Goal: Task Accomplishment & Management: Manage account settings

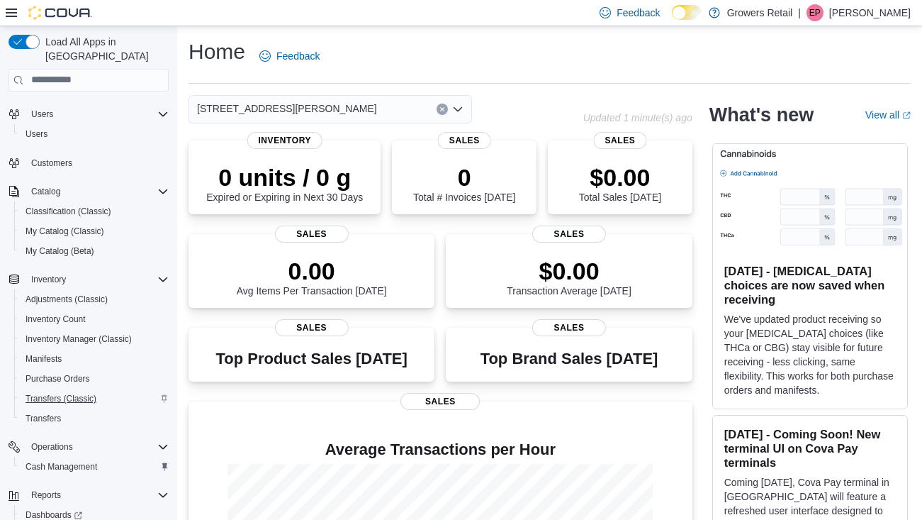
scroll to position [118, 0]
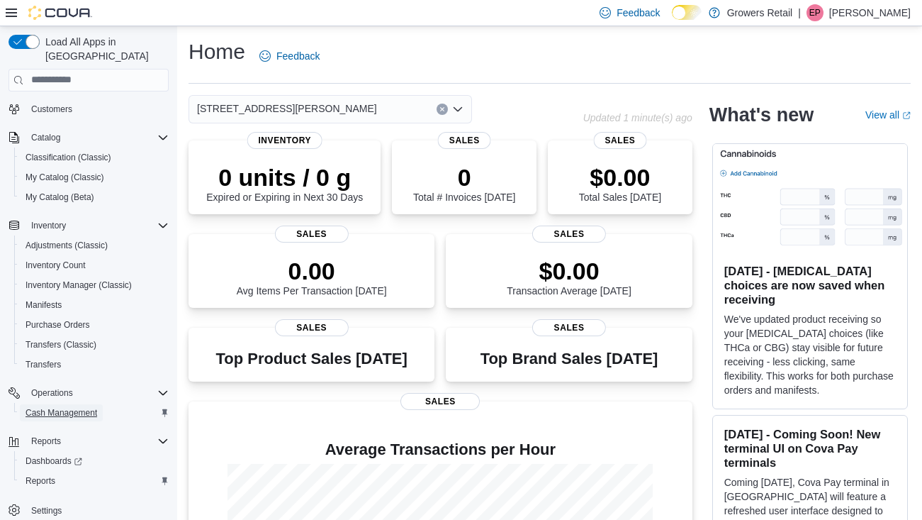
click at [75, 407] on span "Cash Management" at bounding box center [62, 412] width 72 height 11
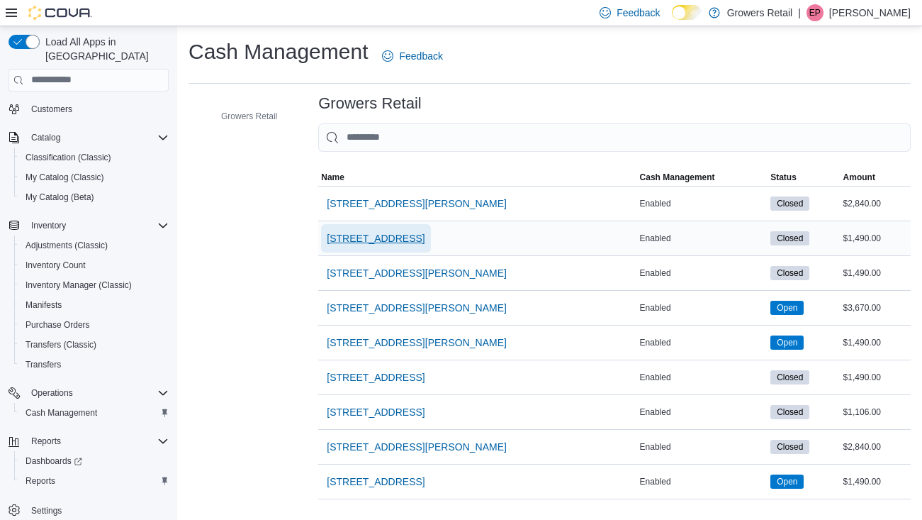
click at [396, 237] on span "[STREET_ADDRESS]" at bounding box center [376, 238] width 98 height 14
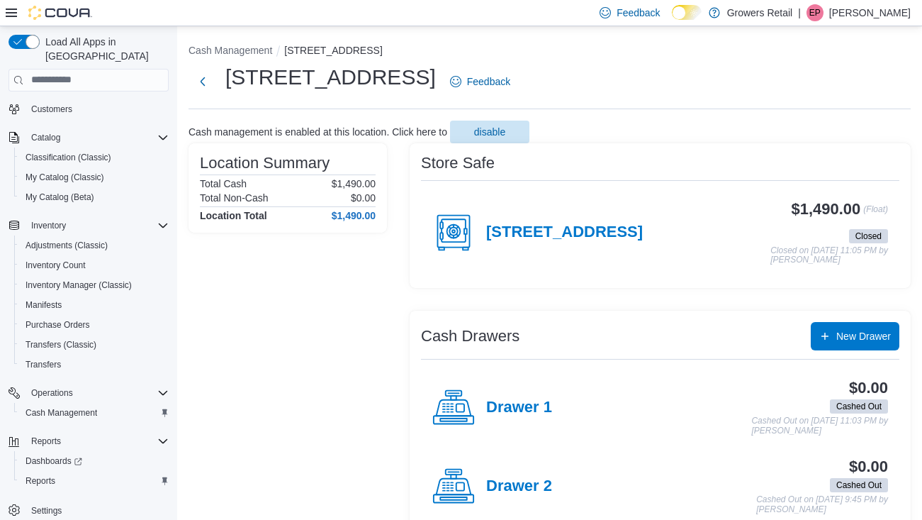
scroll to position [9, 0]
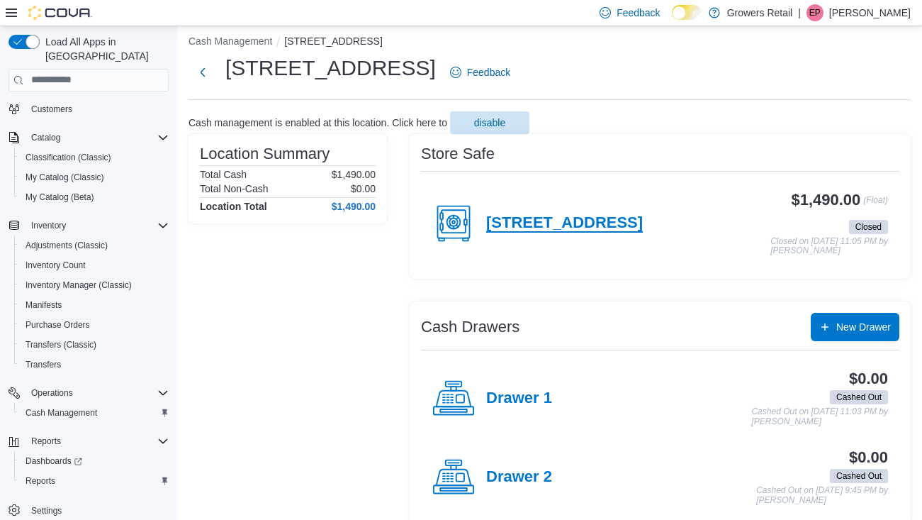
click at [586, 220] on h4 "[STREET_ADDRESS]" at bounding box center [564, 223] width 157 height 18
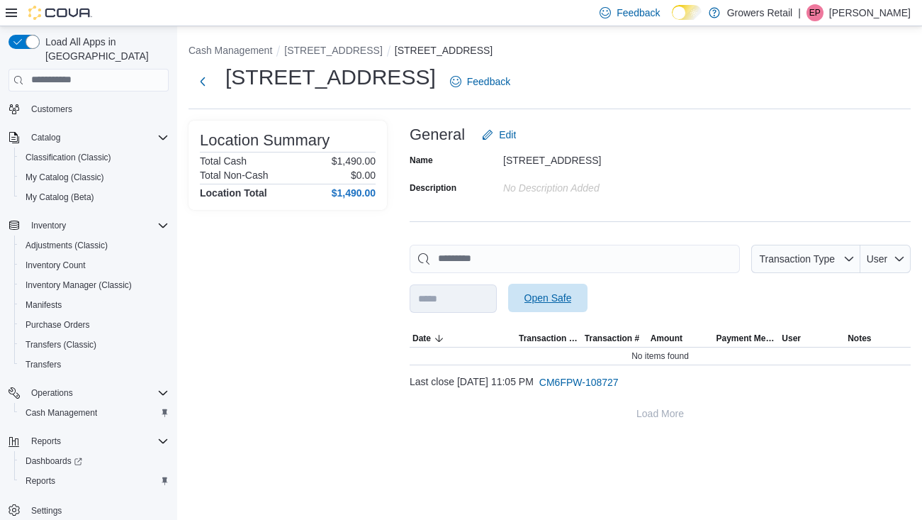
click at [571, 297] on span "Open Safe" at bounding box center [548, 298] width 47 height 14
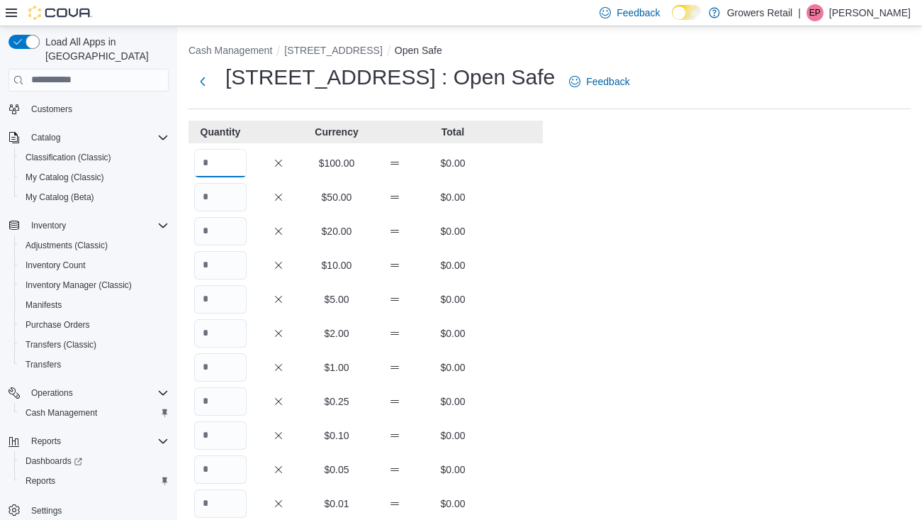
click at [223, 161] on input "Quantity" at bounding box center [220, 163] width 52 height 28
type input "**"
click at [233, 367] on input "Quantity" at bounding box center [220, 367] width 52 height 28
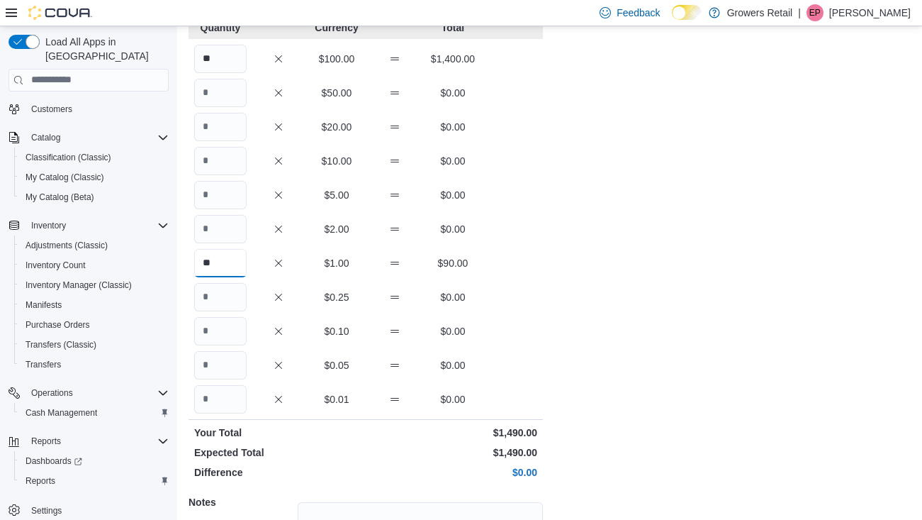
scroll to position [110, 0]
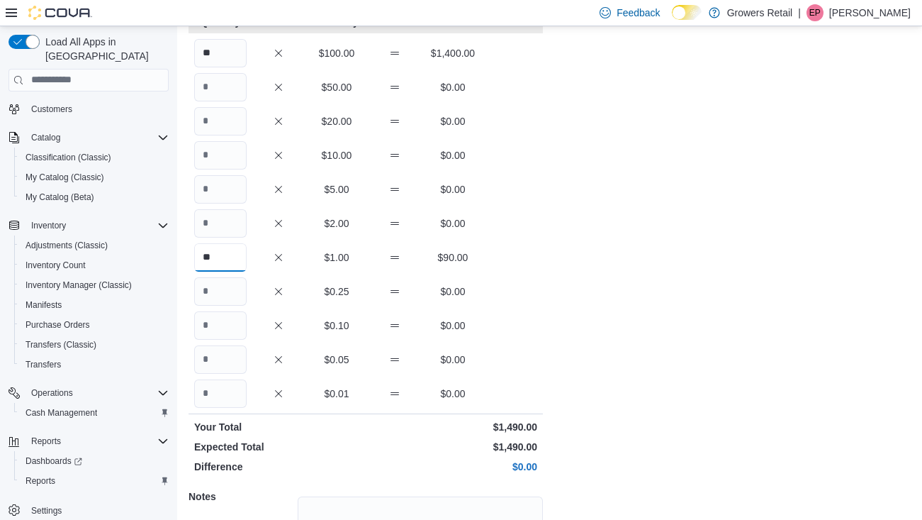
type input "**"
click at [637, 388] on div "Cash Management [STREET_ADDRESS] Open Safe [STREET_ADDRESS] : Open Safe Feedbac…" at bounding box center [549, 285] width 745 height 739
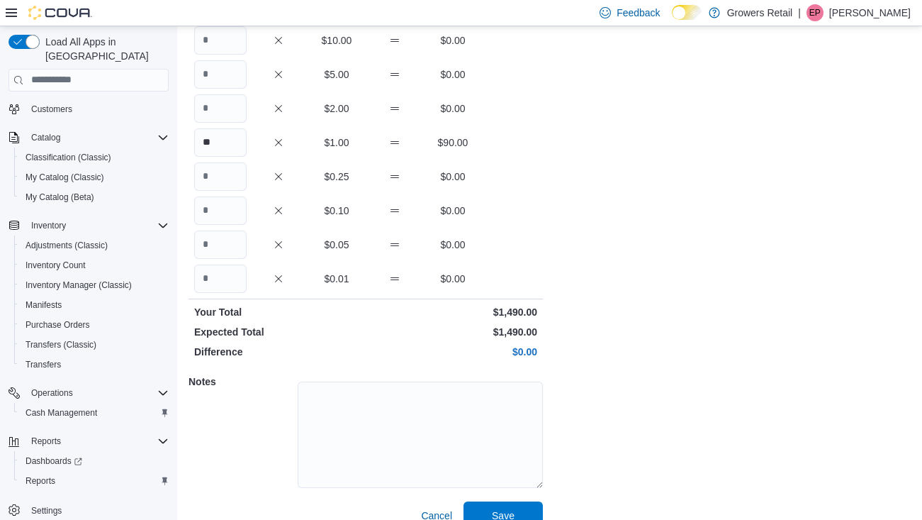
scroll to position [245, 0]
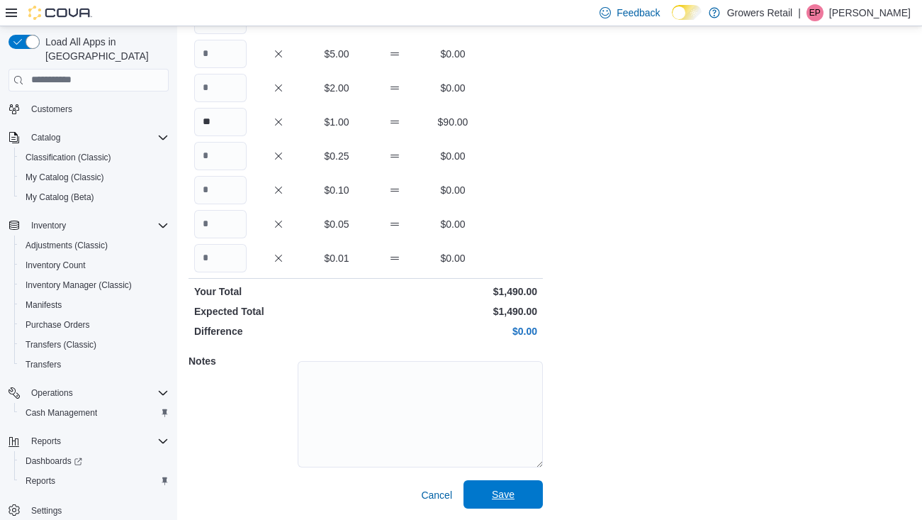
click at [507, 492] on span "Save" at bounding box center [503, 494] width 23 height 14
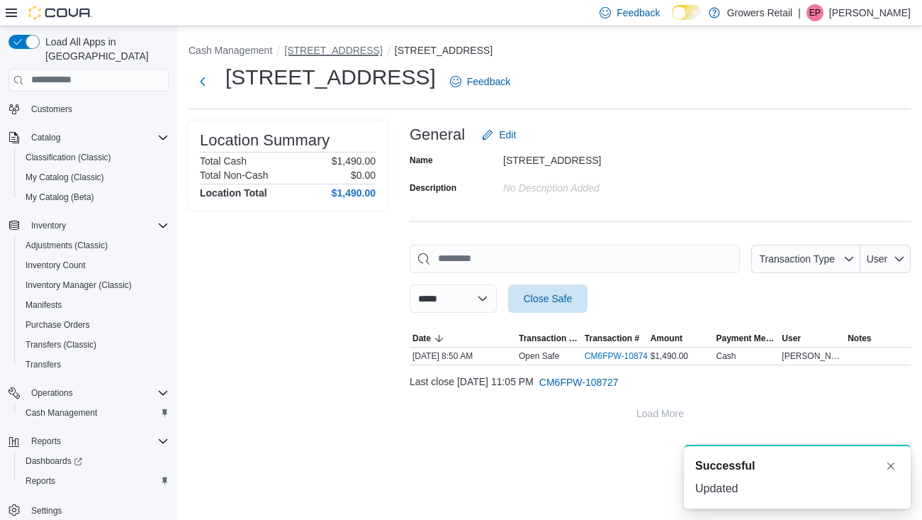
click at [332, 49] on button "[STREET_ADDRESS]" at bounding box center [333, 50] width 98 height 11
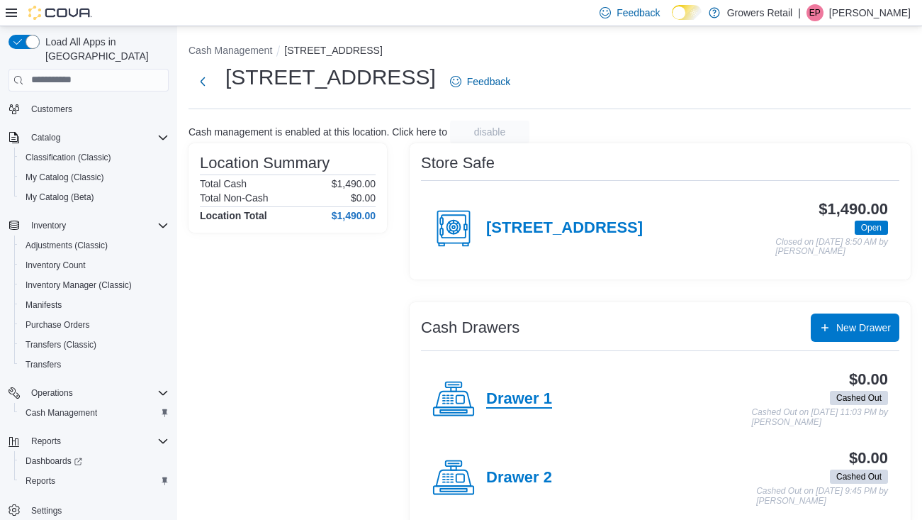
click at [510, 402] on h4 "Drawer 1" at bounding box center [519, 399] width 66 height 18
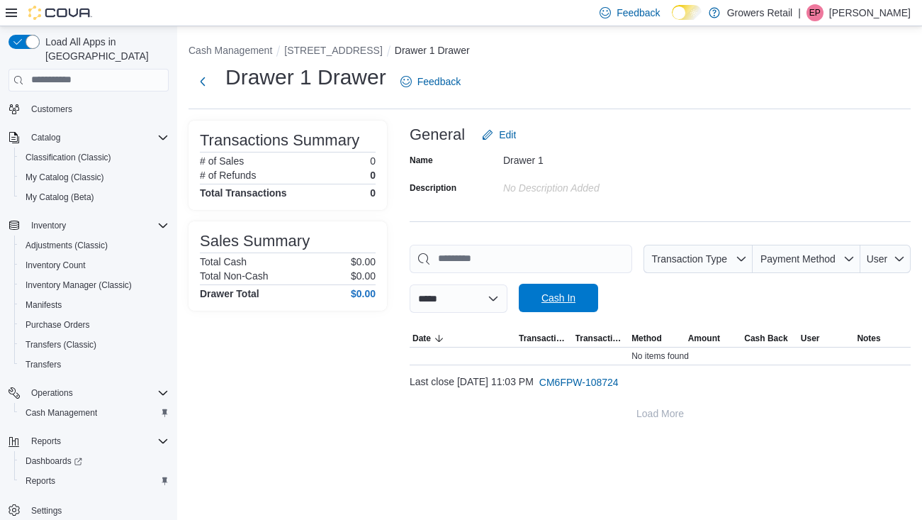
click at [574, 297] on span "Cash In" at bounding box center [559, 298] width 34 height 14
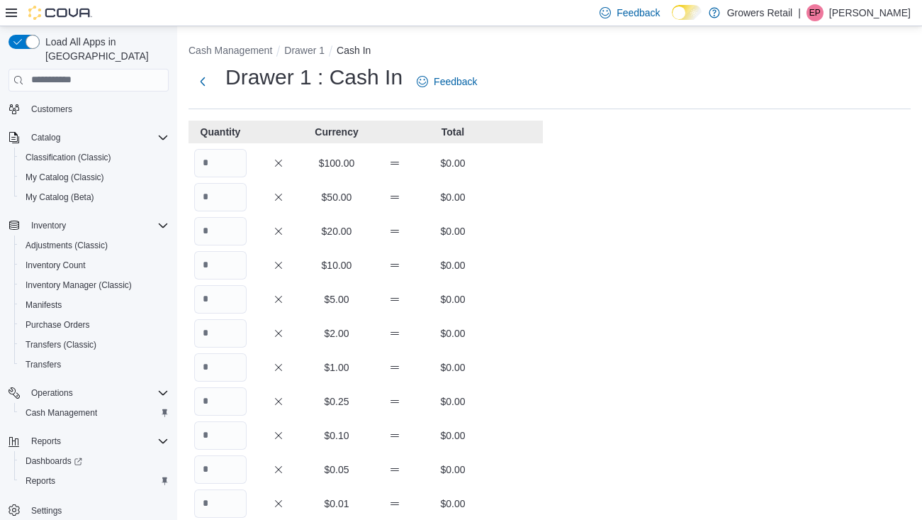
scroll to position [245, 0]
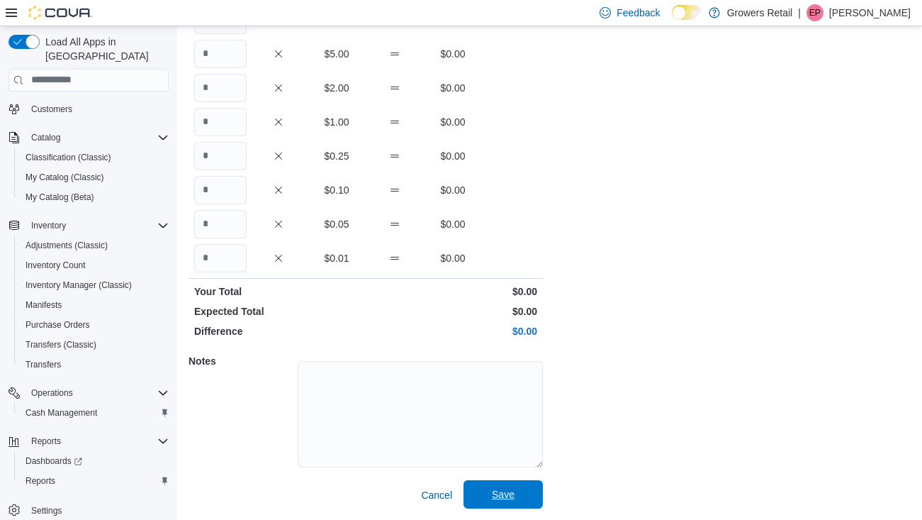
click at [516, 491] on span "Save" at bounding box center [503, 494] width 62 height 28
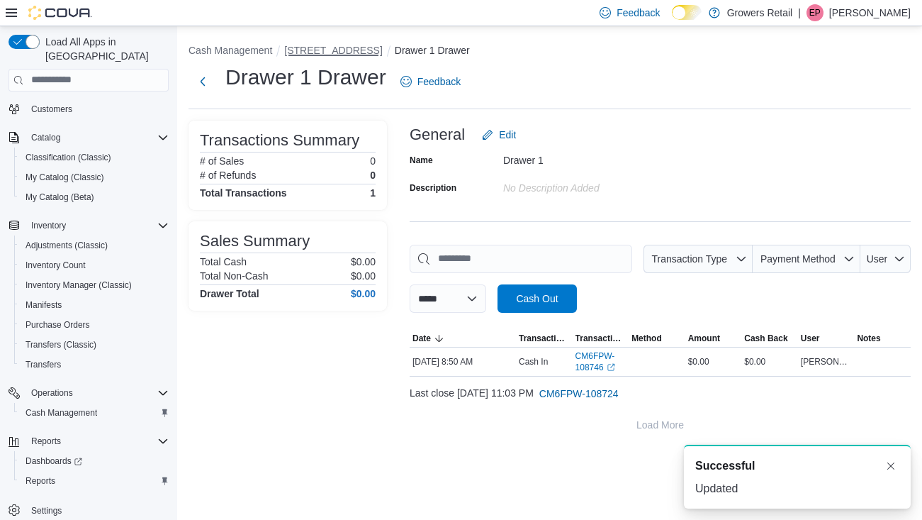
click at [332, 49] on button "[STREET_ADDRESS]" at bounding box center [333, 50] width 98 height 11
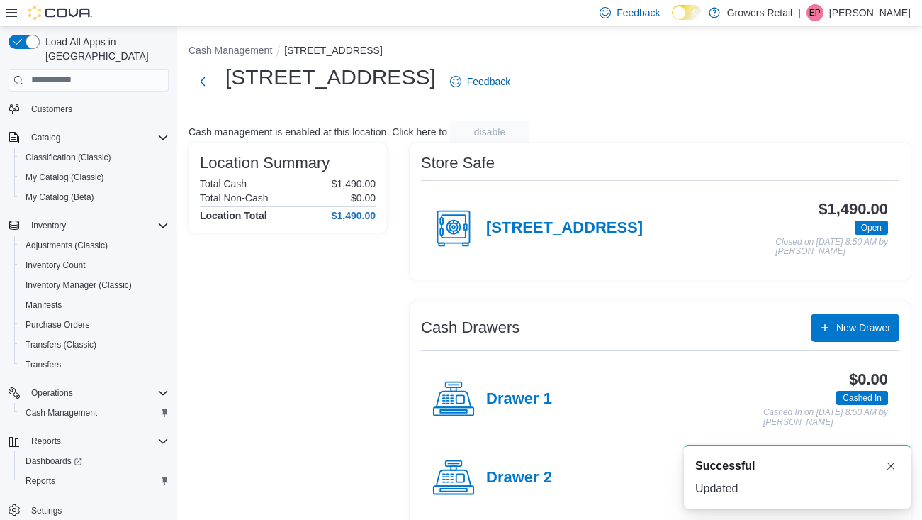
scroll to position [21, 0]
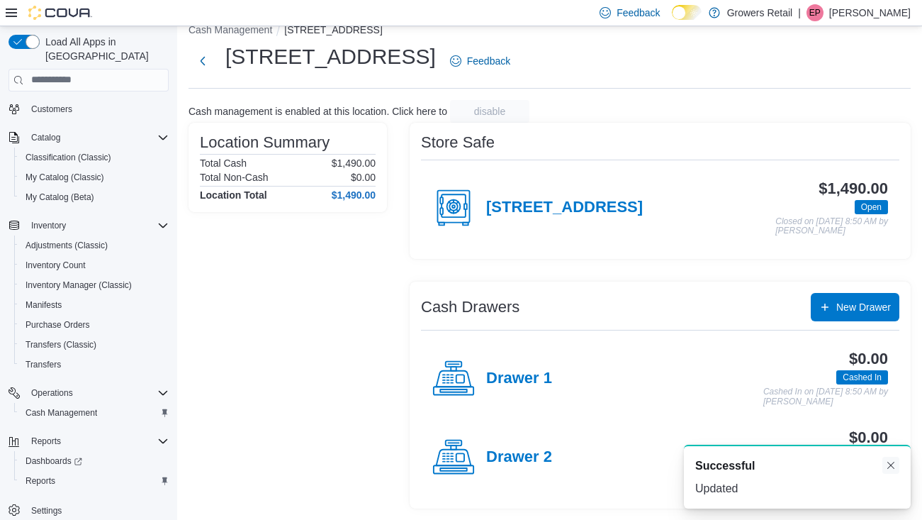
click at [890, 467] on button "Dismiss toast" at bounding box center [891, 464] width 17 height 17
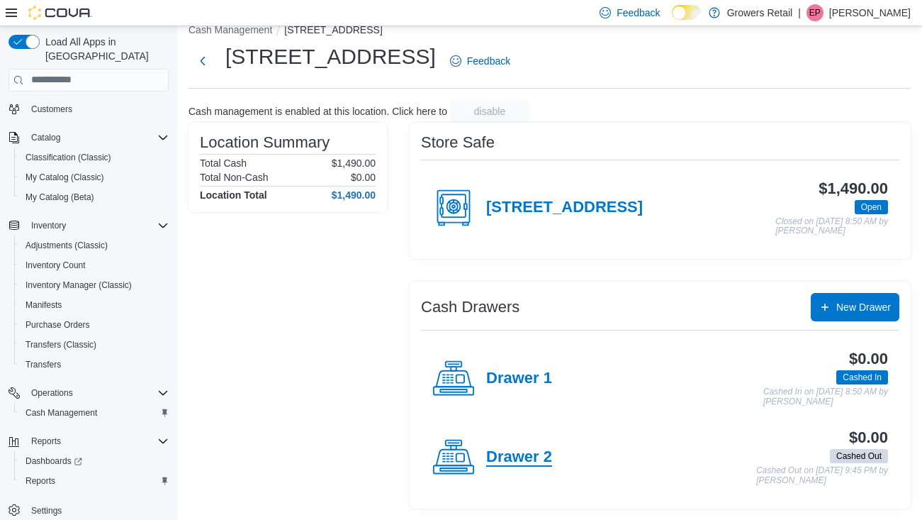
click at [524, 453] on h4 "Drawer 2" at bounding box center [519, 457] width 66 height 18
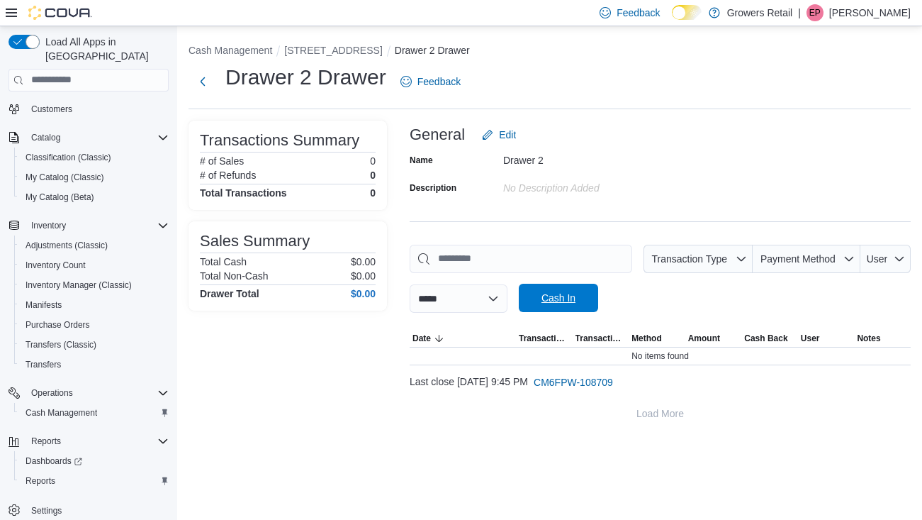
click at [566, 299] on span "Cash In" at bounding box center [559, 298] width 34 height 14
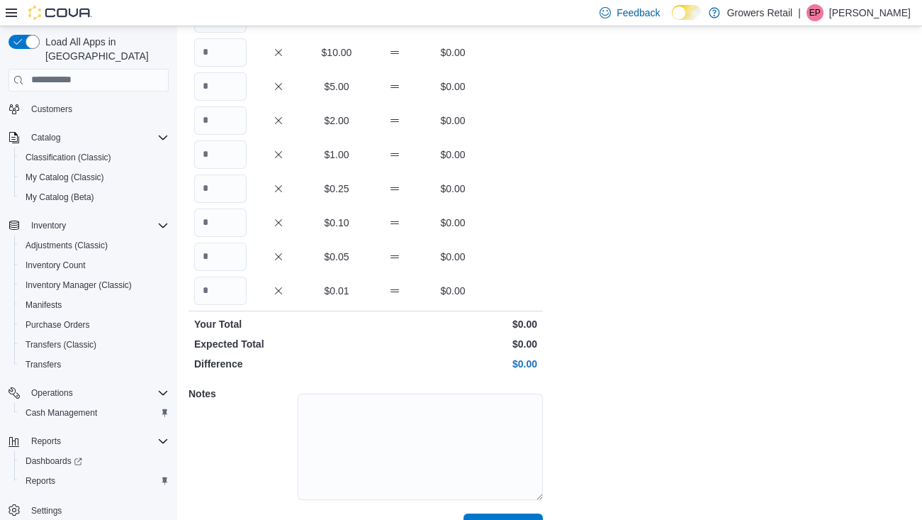
scroll to position [245, 0]
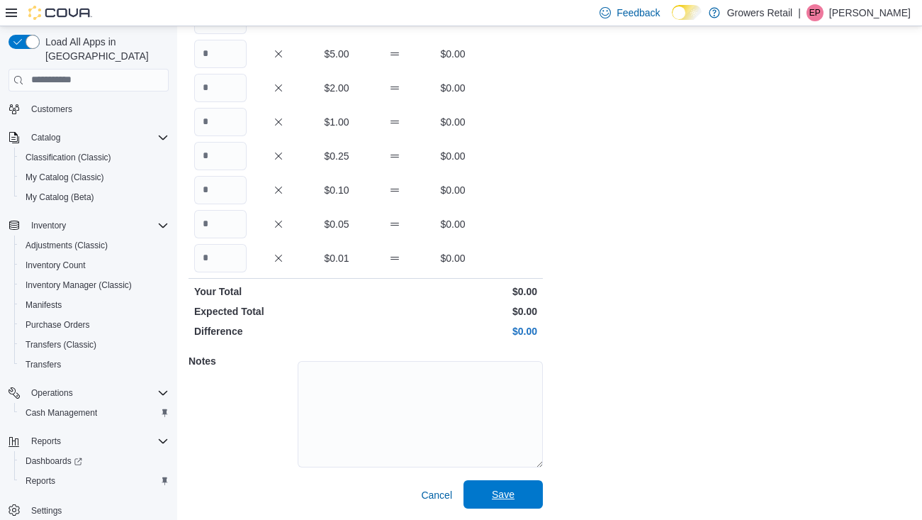
click at [500, 497] on span "Save" at bounding box center [503, 494] width 23 height 14
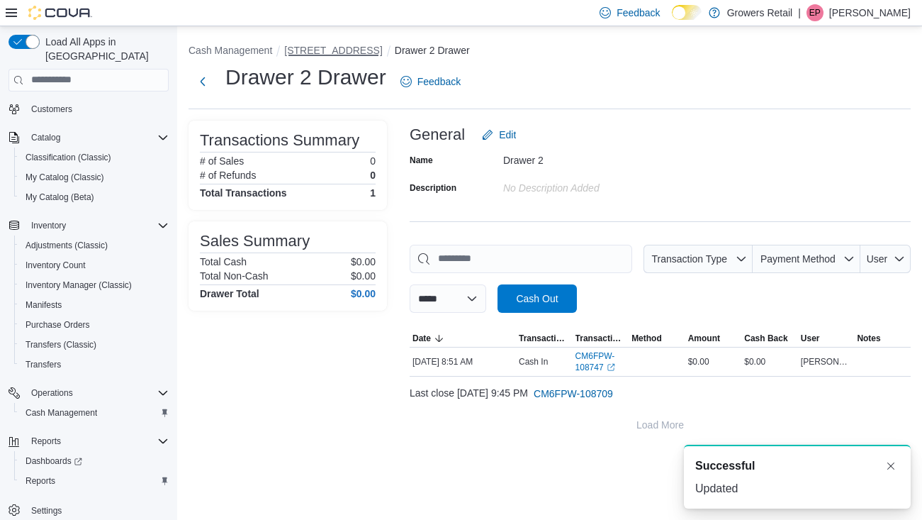
click at [297, 52] on button "[STREET_ADDRESS]" at bounding box center [333, 50] width 98 height 11
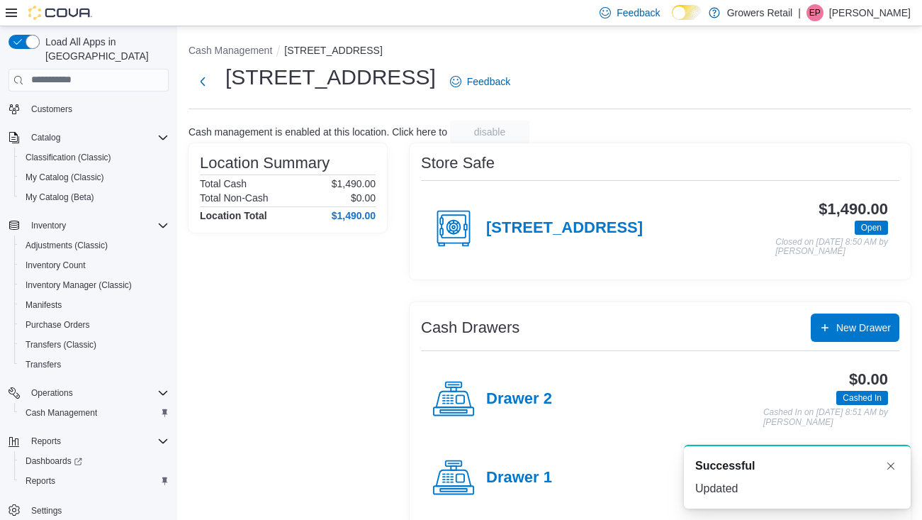
scroll to position [18, 0]
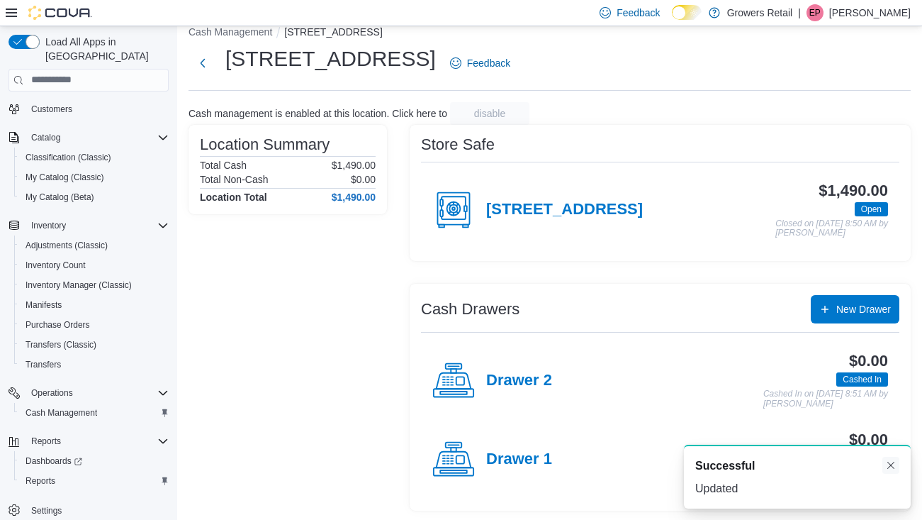
click at [891, 467] on button "Dismiss toast" at bounding box center [891, 464] width 17 height 17
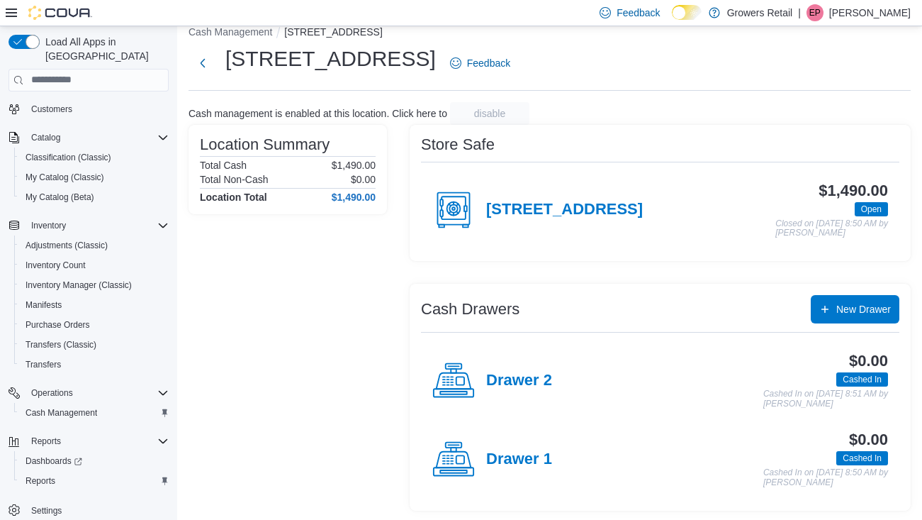
scroll to position [18, 0]
